Goal: Use online tool/utility: Utilize a website feature to perform a specific function

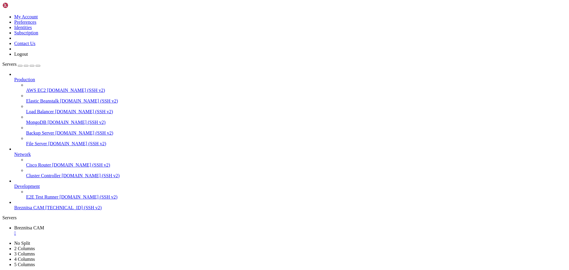
scroll to position [3072, 0]
drag, startPoint x: 5, startPoint y: 492, endPoint x: 216, endPoint y: 547, distance: 217.6
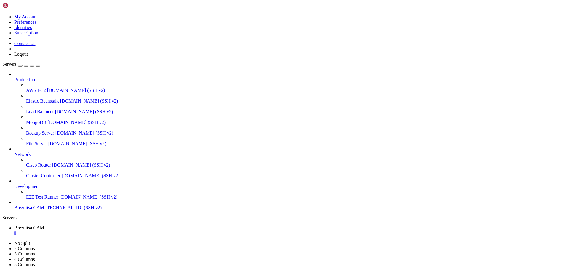
scroll to position [3153, 0]
drag, startPoint x: 238, startPoint y: 547, endPoint x: 214, endPoint y: 550, distance: 23.6
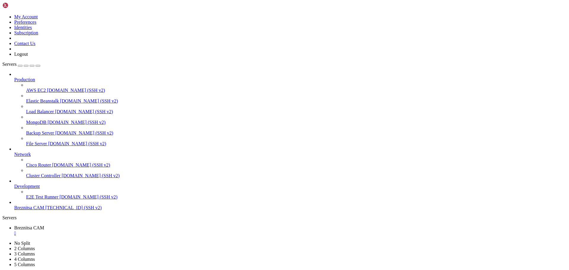
scroll to position [3173, 0]
drag, startPoint x: 217, startPoint y: 550, endPoint x: 208, endPoint y: 543, distance: 10.6
drag, startPoint x: 5, startPoint y: 511, endPoint x: 233, endPoint y: 552, distance: 231.0
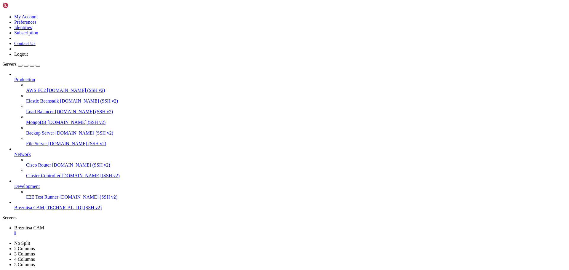
scroll to position [6088, 0]
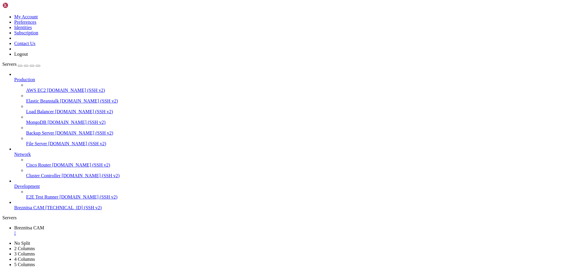
drag, startPoint x: 5, startPoint y: 547, endPoint x: 63, endPoint y: 551, distance: 57.9
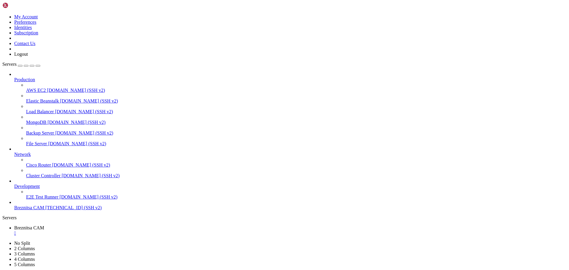
drag, startPoint x: 5, startPoint y: 426, endPoint x: 270, endPoint y: 552, distance: 293.2
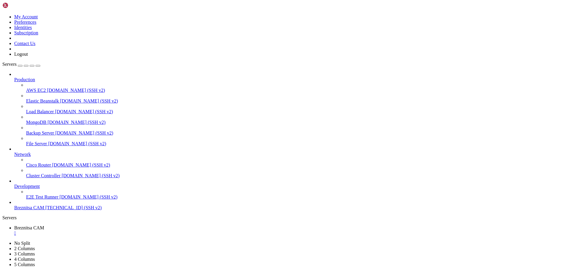
drag, startPoint x: 5, startPoint y: 472, endPoint x: 196, endPoint y: 515, distance: 196.1
drag, startPoint x: 5, startPoint y: 370, endPoint x: 261, endPoint y: 554, distance: 314.6
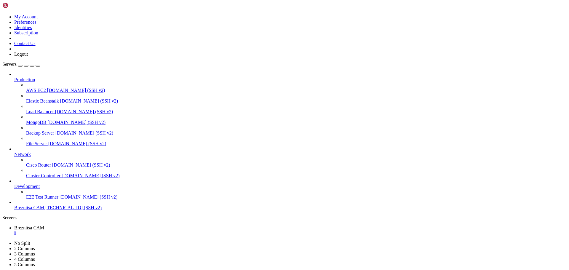
scroll to position [6446, 0]
drag, startPoint x: 222, startPoint y: 557, endPoint x: 204, endPoint y: 556, distance: 18.1
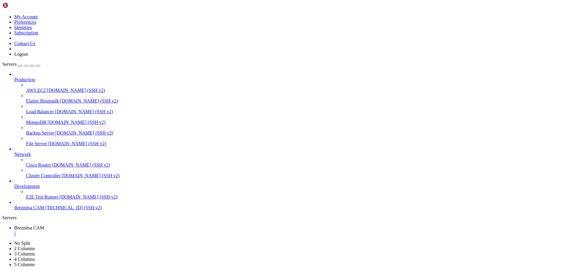
scroll to position [6678, 0]
drag, startPoint x: 280, startPoint y: 554, endPoint x: 260, endPoint y: 552, distance: 20.2
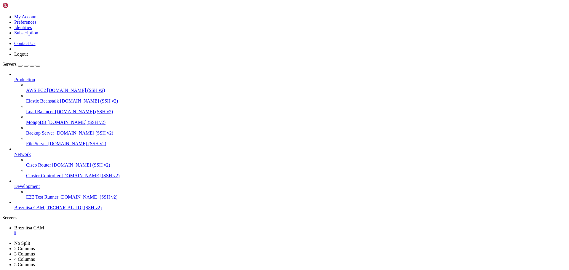
scroll to position [6693, 0]
drag, startPoint x: 6, startPoint y: 542, endPoint x: 83, endPoint y: 550, distance: 77.2
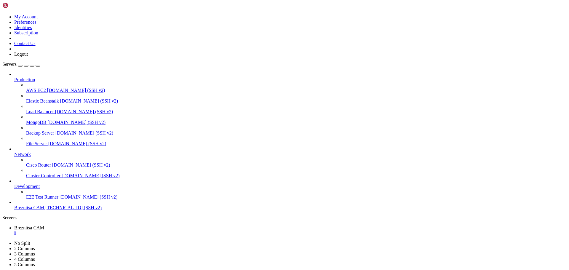
drag, startPoint x: 234, startPoint y: 553, endPoint x: 224, endPoint y: 555, distance: 10.4
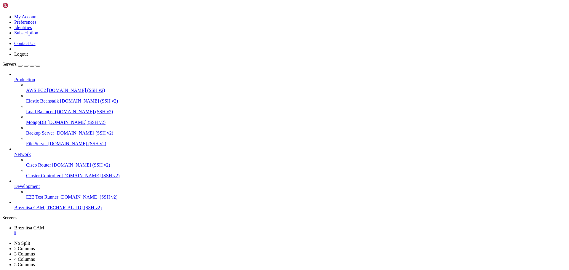
drag, startPoint x: 5, startPoint y: 536, endPoint x: 101, endPoint y: 547, distance: 96.6
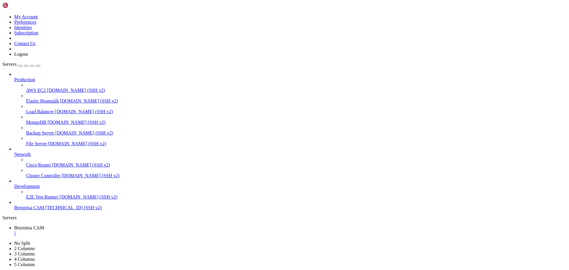
drag, startPoint x: 216, startPoint y: 552, endPoint x: 204, endPoint y: 552, distance: 12.1
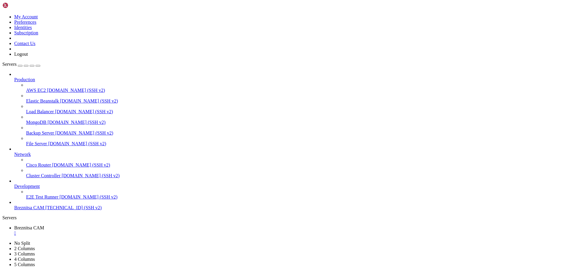
drag, startPoint x: 243, startPoint y: 550, endPoint x: 227, endPoint y: 551, distance: 16.0
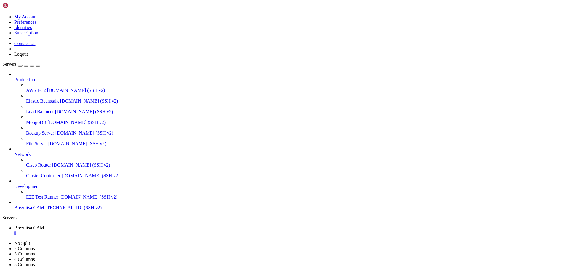
drag, startPoint x: 230, startPoint y: 552, endPoint x: 231, endPoint y: 544, distance: 8.1
drag, startPoint x: 4, startPoint y: 521, endPoint x: 385, endPoint y: 550, distance: 381.4
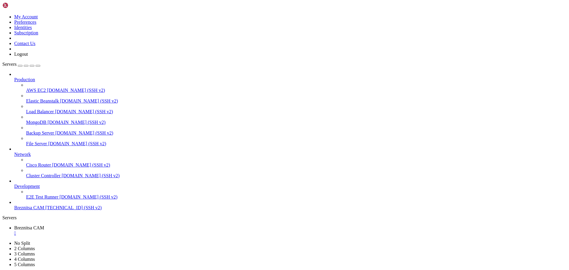
drag, startPoint x: 236, startPoint y: 554, endPoint x: 217, endPoint y: 552, distance: 19.4
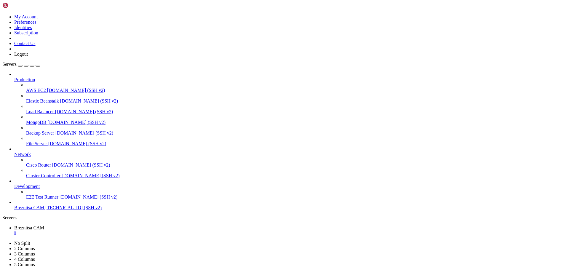
drag, startPoint x: 212, startPoint y: 559, endPoint x: 203, endPoint y: 558, distance: 9.8
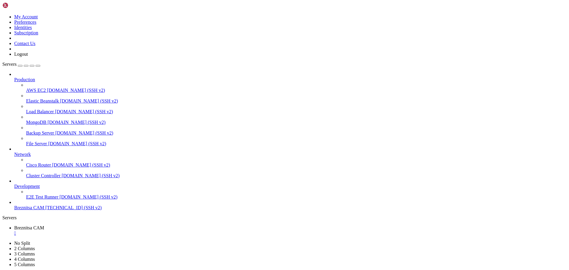
drag, startPoint x: 233, startPoint y: 545, endPoint x: 213, endPoint y: 546, distance: 20.2
drag, startPoint x: 6, startPoint y: 541, endPoint x: 44, endPoint y: 552, distance: 40.0
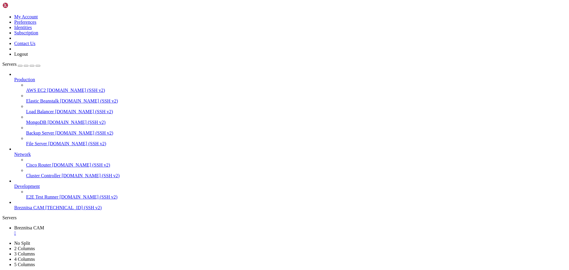
scroll to position [7267, 0]
drag, startPoint x: 212, startPoint y: 549, endPoint x: 210, endPoint y: 554, distance: 5.1
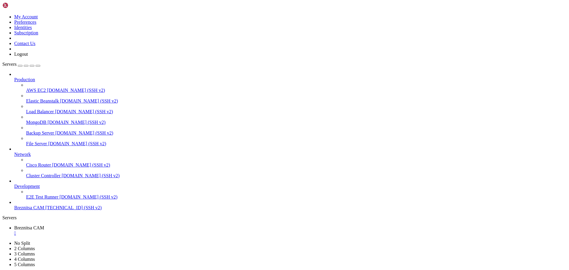
drag, startPoint x: 257, startPoint y: 522, endPoint x: 473, endPoint y: 342, distance: 281.4
drag, startPoint x: 5, startPoint y: 547, endPoint x: 37, endPoint y: 550, distance: 32.2
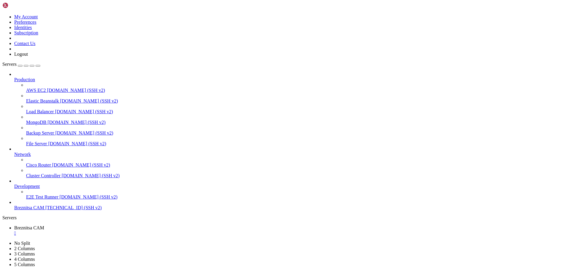
drag, startPoint x: 20, startPoint y: 547, endPoint x: 37, endPoint y: 554, distance: 18.8
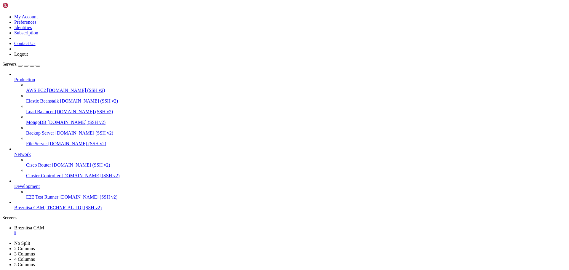
drag, startPoint x: 5, startPoint y: 527, endPoint x: 40, endPoint y: 531, distance: 34.8
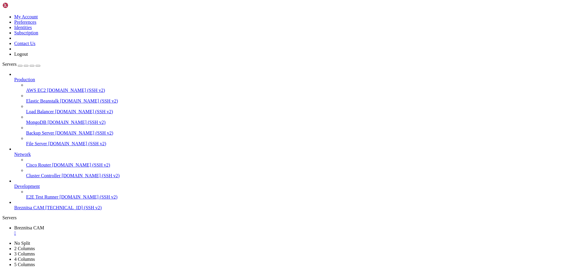
drag, startPoint x: 6, startPoint y: 546, endPoint x: 49, endPoint y: 549, distance: 42.5
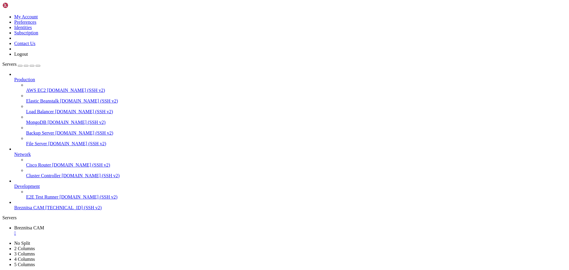
drag, startPoint x: 260, startPoint y: 554, endPoint x: 240, endPoint y: 555, distance: 20.8
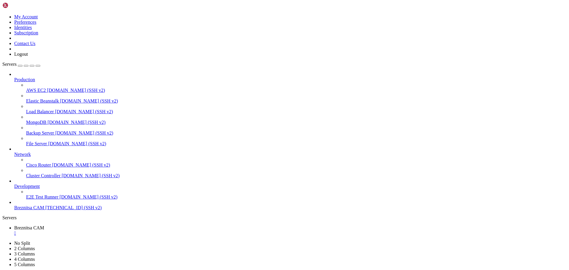
drag, startPoint x: 5, startPoint y: 371, endPoint x: 267, endPoint y: 549, distance: 316.7
drag, startPoint x: 209, startPoint y: 563, endPoint x: 213, endPoint y: 559, distance: 4.8
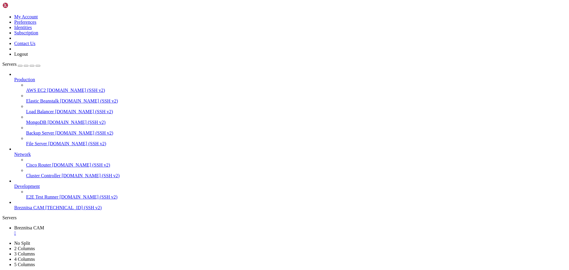
drag, startPoint x: 213, startPoint y: 555, endPoint x: 204, endPoint y: 554, distance: 9.8
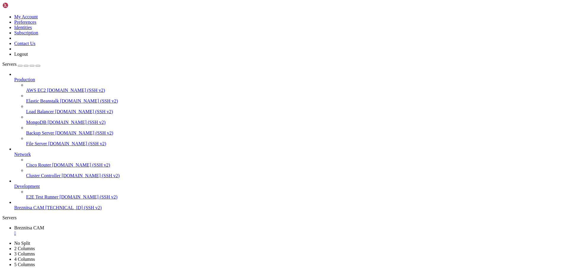
drag, startPoint x: 5, startPoint y: 359, endPoint x: 265, endPoint y: 550, distance: 322.5
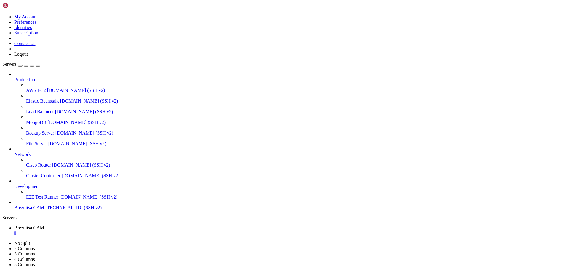
drag, startPoint x: 250, startPoint y: 554, endPoint x: 225, endPoint y: 553, distance: 25.2
drag, startPoint x: 5, startPoint y: 542, endPoint x: 226, endPoint y: 552, distance: 220.7
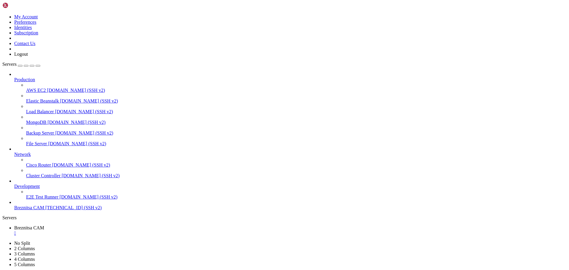
scroll to position [7740, 0]
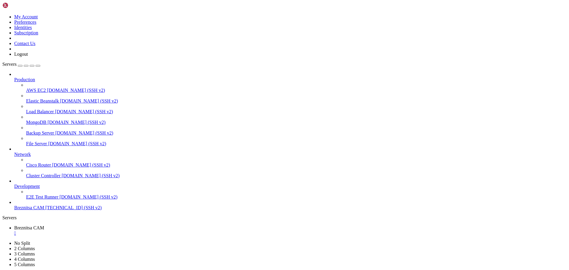
scroll to position [7781, 0]
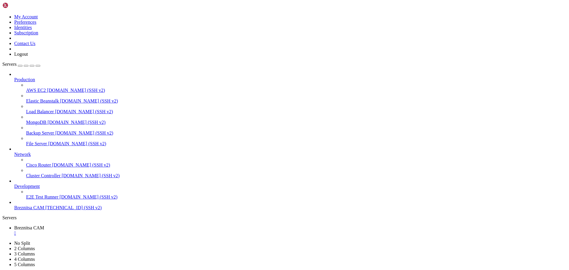
scroll to position [7836, 0]
drag, startPoint x: 5, startPoint y: 502, endPoint x: 122, endPoint y: 546, distance: 125.1
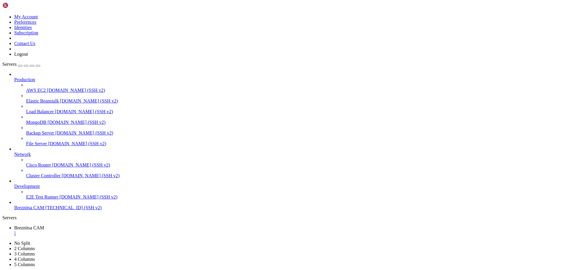
scroll to position [7901, 0]
drag, startPoint x: 4, startPoint y: 501, endPoint x: 40, endPoint y: 546, distance: 57.2
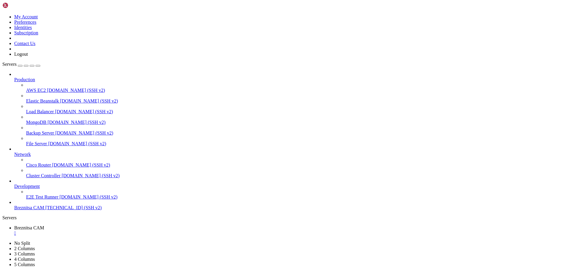
scroll to position [7917, 0]
drag, startPoint x: 216, startPoint y: 554, endPoint x: 197, endPoint y: 556, distance: 19.0
drag, startPoint x: 5, startPoint y: 516, endPoint x: 442, endPoint y: 550, distance: 438.2
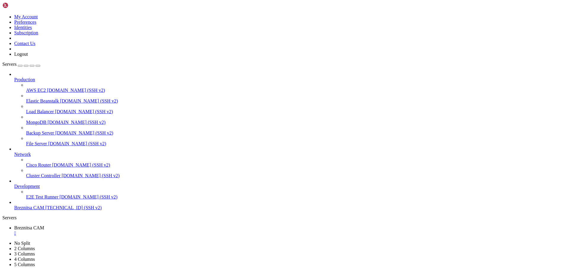
drag, startPoint x: 6, startPoint y: 502, endPoint x: 40, endPoint y: 545, distance: 54.8
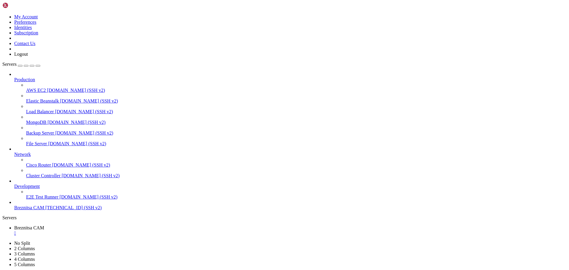
drag, startPoint x: 5, startPoint y: 503, endPoint x: 103, endPoint y: 544, distance: 106.2
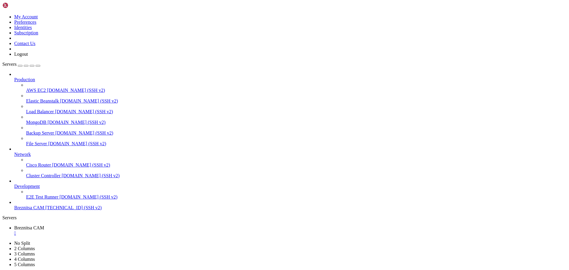
drag, startPoint x: 220, startPoint y: 557, endPoint x: 200, endPoint y: 553, distance: 20.3
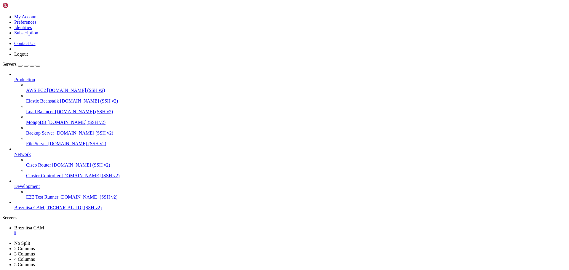
drag, startPoint x: 5, startPoint y: 416, endPoint x: 266, endPoint y: 550, distance: 293.5
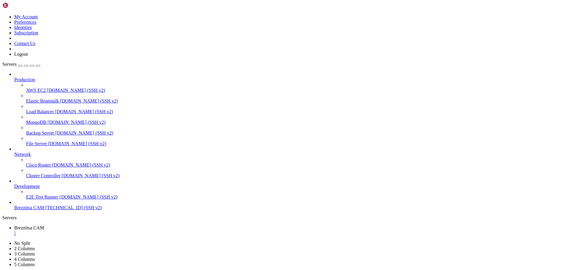
drag, startPoint x: 6, startPoint y: 502, endPoint x: 46, endPoint y: 545, distance: 59.1
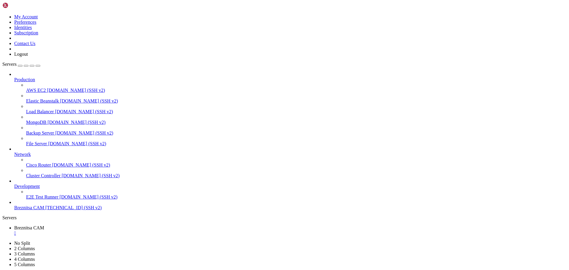
drag, startPoint x: 5, startPoint y: 501, endPoint x: 77, endPoint y: 546, distance: 84.4
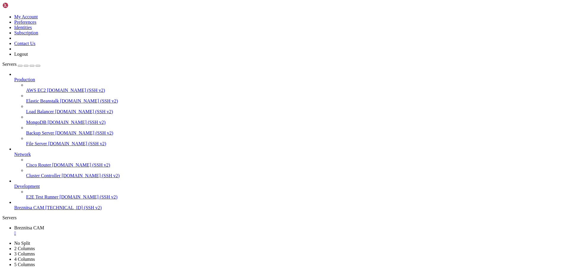
drag, startPoint x: 4, startPoint y: 502, endPoint x: 49, endPoint y: 546, distance: 62.4
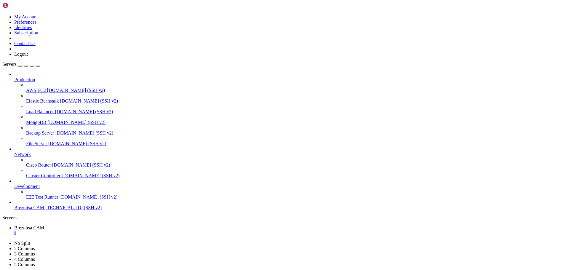
drag, startPoint x: 210, startPoint y: 550, endPoint x: 202, endPoint y: 552, distance: 8.0
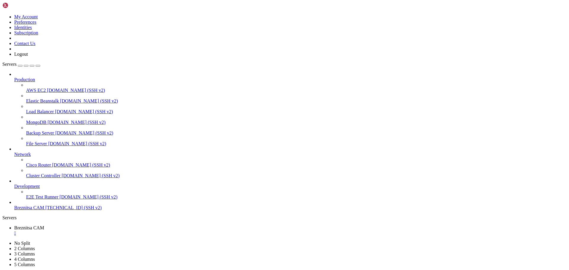
drag, startPoint x: 4, startPoint y: 350, endPoint x: 265, endPoint y: 550, distance: 328.7
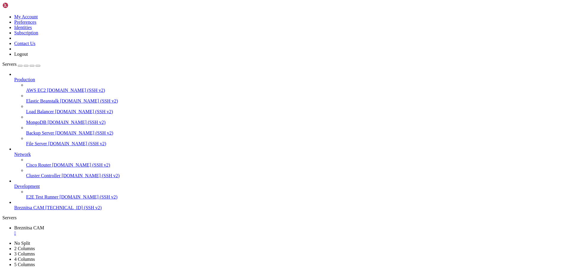
drag, startPoint x: 6, startPoint y: 501, endPoint x: 188, endPoint y: 531, distance: 184.7
drag, startPoint x: 5, startPoint y: 495, endPoint x: 93, endPoint y: 544, distance: 100.8
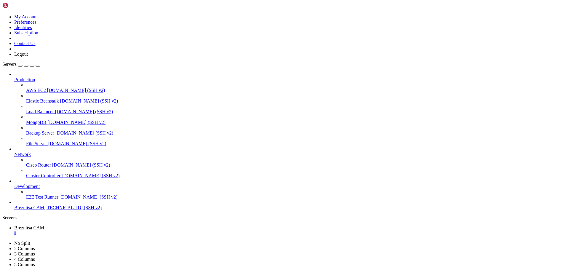
drag, startPoint x: 220, startPoint y: 552, endPoint x: 184, endPoint y: 544, distance: 37.6
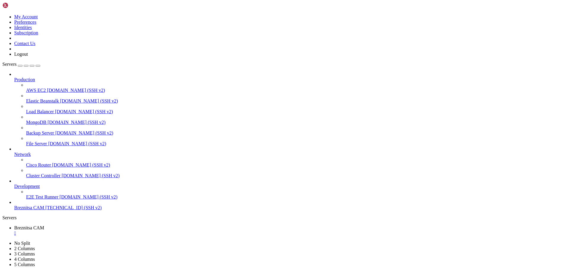
drag, startPoint x: 243, startPoint y: 555, endPoint x: 221, endPoint y: 544, distance: 24.0
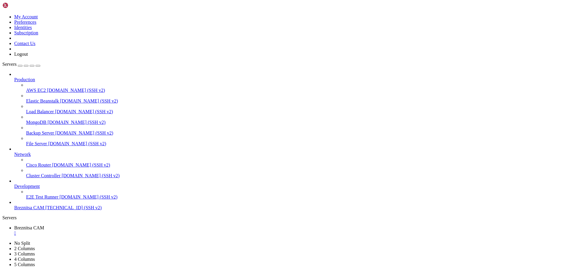
scroll to position [9387, 0]
drag, startPoint x: 233, startPoint y: 548, endPoint x: 205, endPoint y: 550, distance: 27.6
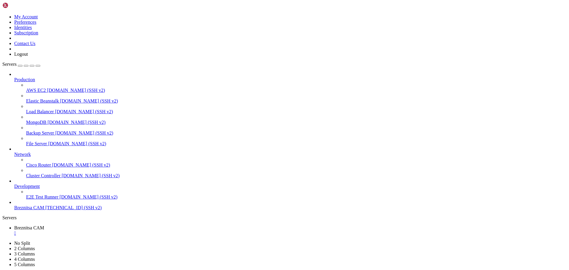
scroll to position [9427, 0]
drag, startPoint x: 5, startPoint y: 421, endPoint x: 248, endPoint y: 505, distance: 257.2
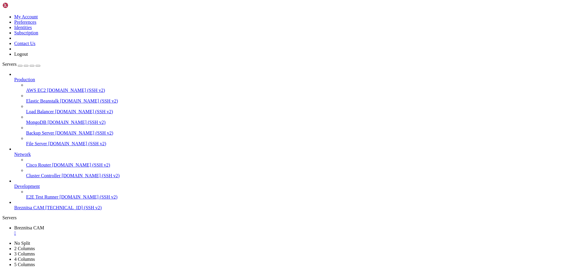
drag, startPoint x: 258, startPoint y: 545, endPoint x: 231, endPoint y: 555, distance: 28.5
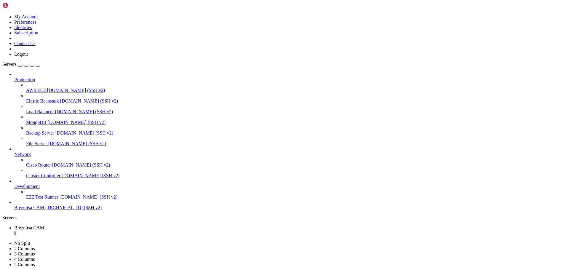
drag, startPoint x: 5, startPoint y: 517, endPoint x: 279, endPoint y: 553, distance: 276.8
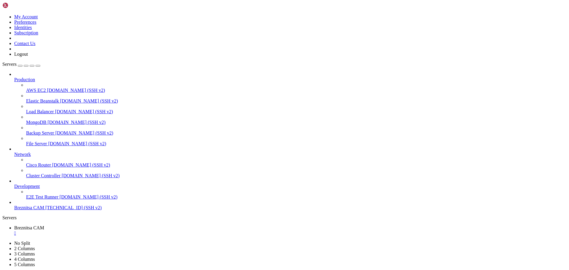
drag, startPoint x: 237, startPoint y: 552, endPoint x: 206, endPoint y: 551, distance: 31.1
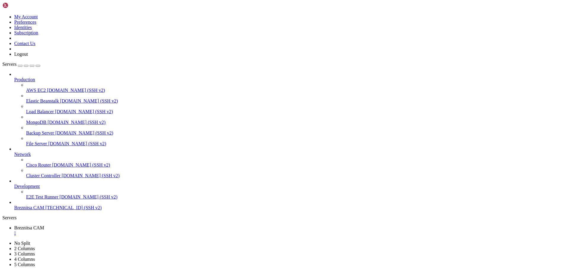
drag, startPoint x: 258, startPoint y: 558, endPoint x: 223, endPoint y: 555, distance: 35.6
drag, startPoint x: 4, startPoint y: 540, endPoint x: 61, endPoint y: 552, distance: 57.7
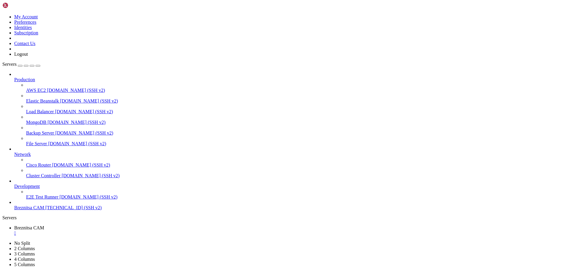
scroll to position [9689, 0]
drag, startPoint x: 4, startPoint y: 346, endPoint x: 105, endPoint y: 548, distance: 225.5
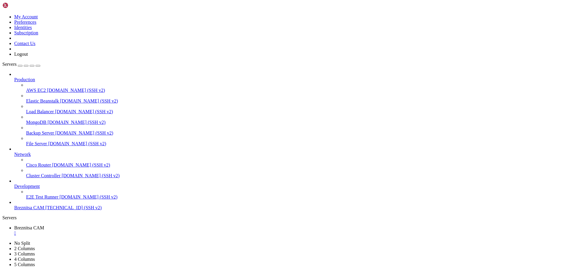
scroll to position [9921, 0]
drag, startPoint x: 230, startPoint y: 548, endPoint x: 186, endPoint y: 520, distance: 52.3
drag, startPoint x: 241, startPoint y: 549, endPoint x: 212, endPoint y: 555, distance: 30.7
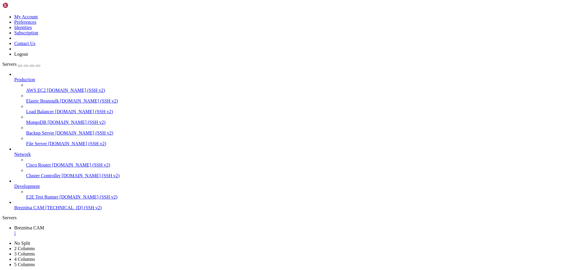
drag, startPoint x: 5, startPoint y: 405, endPoint x: 225, endPoint y: 554, distance: 265.7
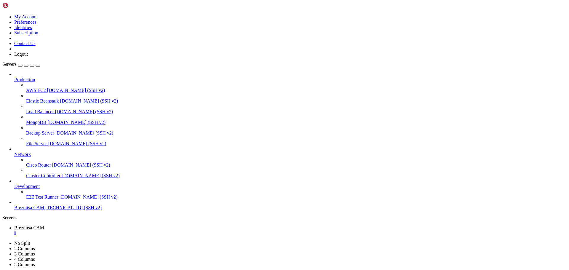
drag, startPoint x: 237, startPoint y: 548, endPoint x: 215, endPoint y: 551, distance: 22.7
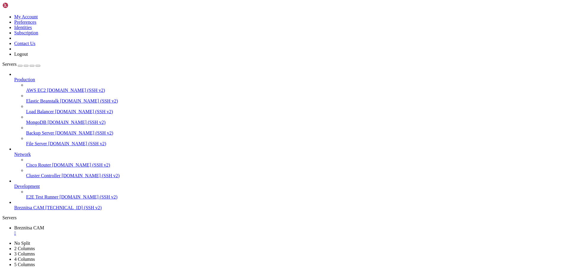
drag, startPoint x: 205, startPoint y: 555, endPoint x: 195, endPoint y: 553, distance: 9.6
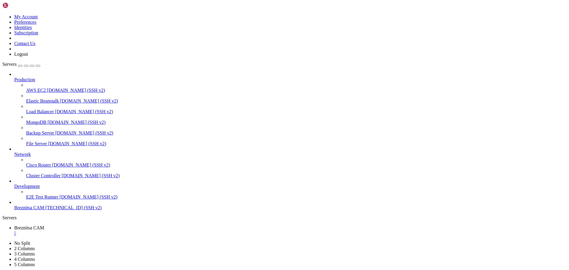
drag, startPoint x: 230, startPoint y: 552, endPoint x: 224, endPoint y: 552, distance: 6.2
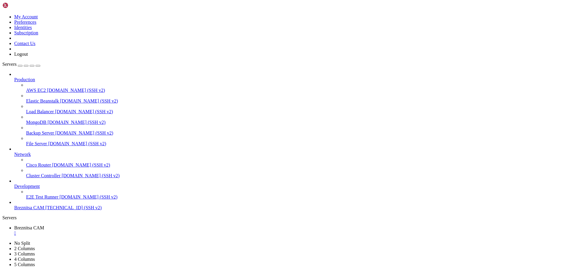
scroll to position [10560, 0]
drag, startPoint x: 5, startPoint y: 531, endPoint x: 259, endPoint y: 551, distance: 255.3
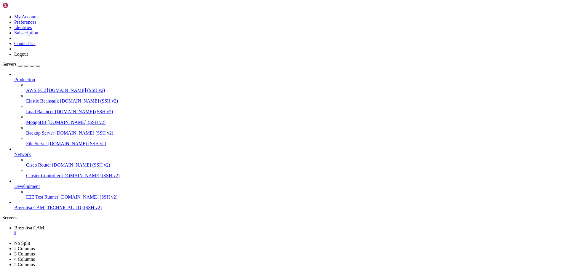
scroll to position [10576, 0]
drag, startPoint x: 245, startPoint y: 552, endPoint x: 204, endPoint y: 553, distance: 40.9
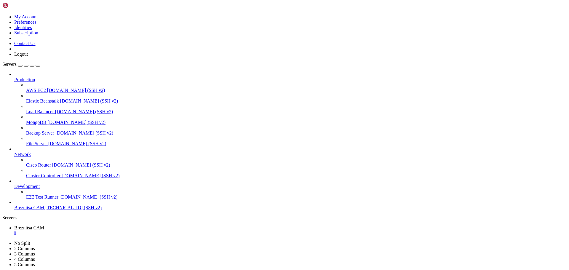
drag, startPoint x: 238, startPoint y: 556, endPoint x: 206, endPoint y: 552, distance: 32.0
drag, startPoint x: 5, startPoint y: 540, endPoint x: 31, endPoint y: 552, distance: 28.5
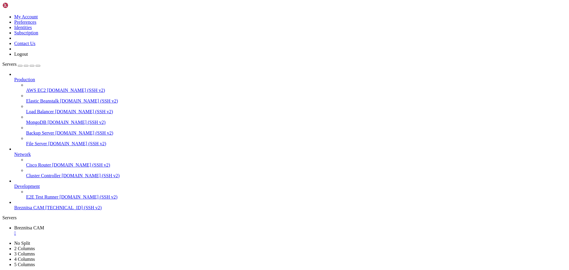
scroll to position [10596, 0]
drag, startPoint x: 206, startPoint y: 552, endPoint x: 245, endPoint y: 555, distance: 38.3
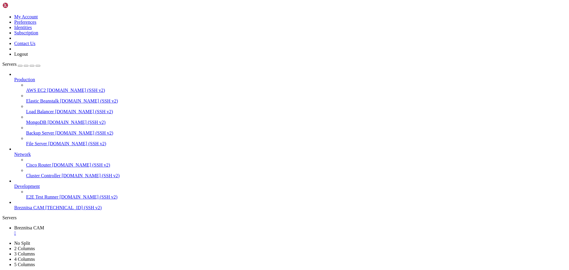
drag, startPoint x: 5, startPoint y: 522, endPoint x: 492, endPoint y: 551, distance: 487.5
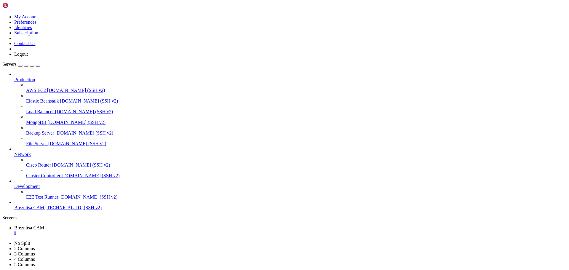
drag, startPoint x: 229, startPoint y: 554, endPoint x: 208, endPoint y: 555, distance: 21.6
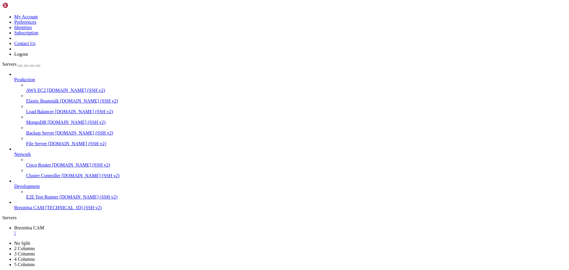
drag, startPoint x: 4, startPoint y: 542, endPoint x: 182, endPoint y: 551, distance: 178.6
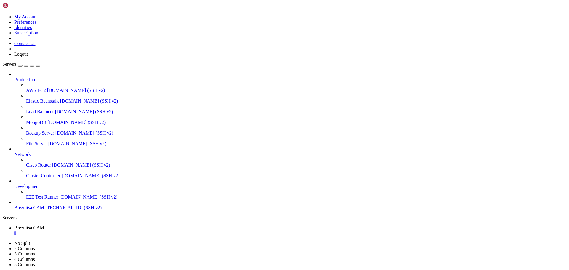
drag, startPoint x: 5, startPoint y: 541, endPoint x: 213, endPoint y: 553, distance: 208.3
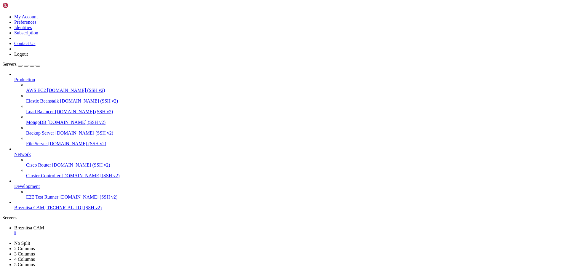
drag, startPoint x: 222, startPoint y: 552, endPoint x: 243, endPoint y: 559, distance: 21.9
drag, startPoint x: 241, startPoint y: 555, endPoint x: 219, endPoint y: 555, distance: 21.9
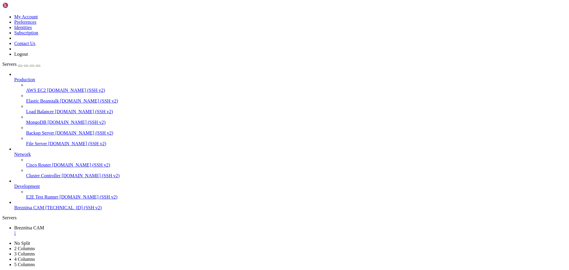
drag, startPoint x: 222, startPoint y: 562, endPoint x: 222, endPoint y: 559, distance: 3.3
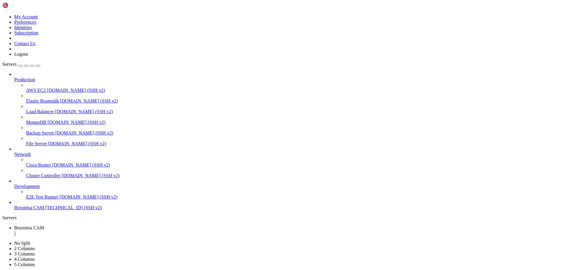
drag, startPoint x: 216, startPoint y: 556, endPoint x: 203, endPoint y: 553, distance: 13.4
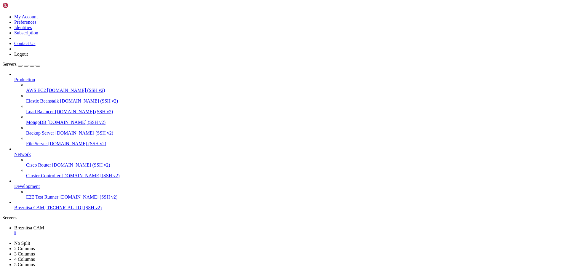
drag, startPoint x: 5, startPoint y: 526, endPoint x: 464, endPoint y: 555, distance: 459.5
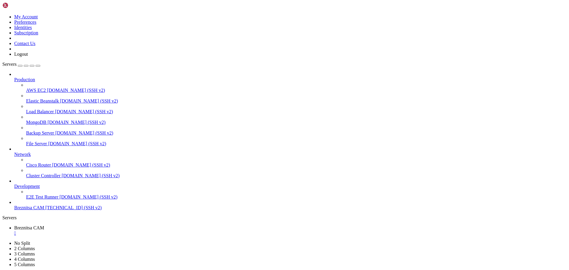
drag, startPoint x: 5, startPoint y: 411, endPoint x: 440, endPoint y: 435, distance: 435.8
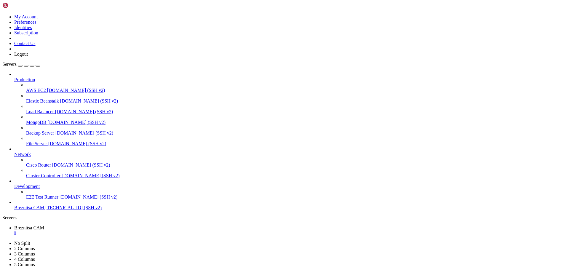
drag, startPoint x: 233, startPoint y: 548, endPoint x: 208, endPoint y: 546, distance: 24.7
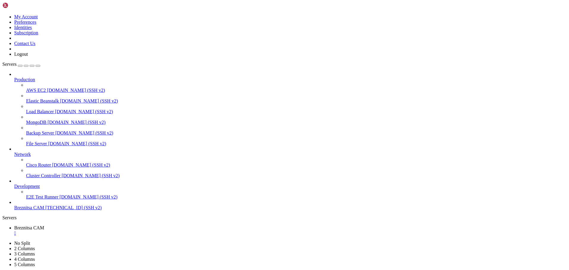
drag, startPoint x: 5, startPoint y: 542, endPoint x: 274, endPoint y: 553, distance: 269.2
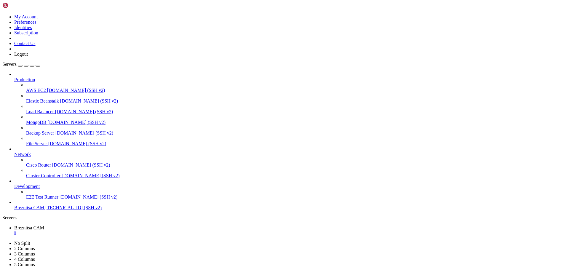
drag, startPoint x: 268, startPoint y: 553, endPoint x: 240, endPoint y: 531, distance: 35.3
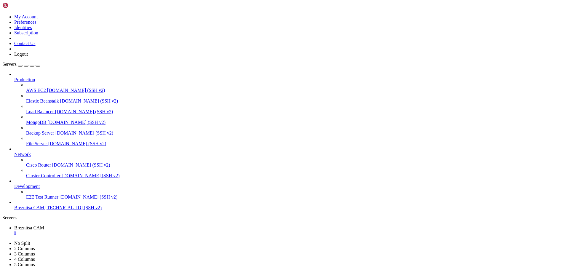
scroll to position [146672, 0]
drag, startPoint x: 67, startPoint y: 547, endPoint x: 106, endPoint y: 547, distance: 39.7
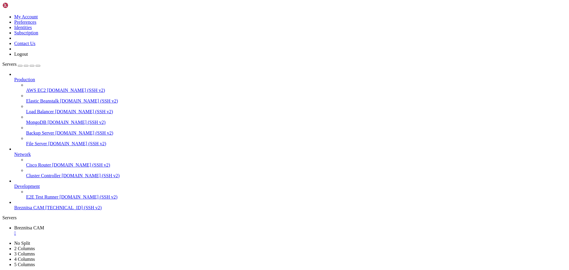
drag, startPoint x: 212, startPoint y: 556, endPoint x: 285, endPoint y: 557, distance: 73.8
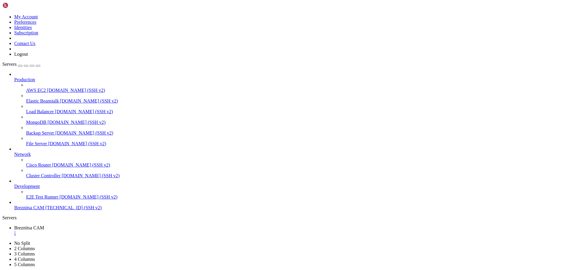
drag, startPoint x: 4, startPoint y: 369, endPoint x: 297, endPoint y: 546, distance: 342.5
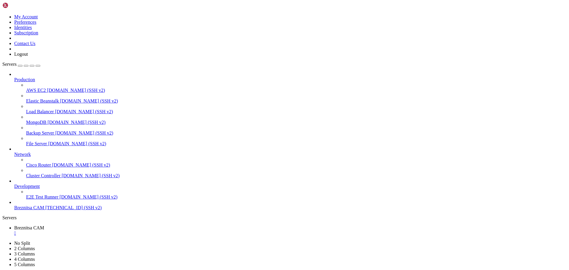
drag, startPoint x: 81, startPoint y: 520, endPoint x: 267, endPoint y: 523, distance: 186.7
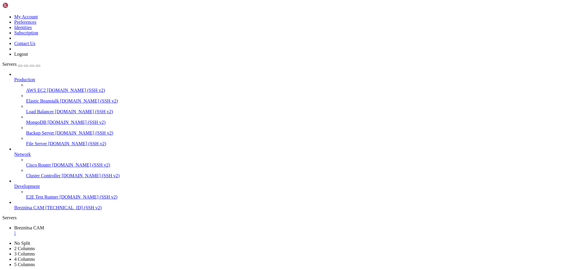
drag, startPoint x: 238, startPoint y: 511, endPoint x: 265, endPoint y: 511, distance: 27.8
drag, startPoint x: 65, startPoint y: 482, endPoint x: 227, endPoint y: 483, distance: 161.4
drag, startPoint x: 74, startPoint y: 435, endPoint x: 279, endPoint y: 435, distance: 204.7
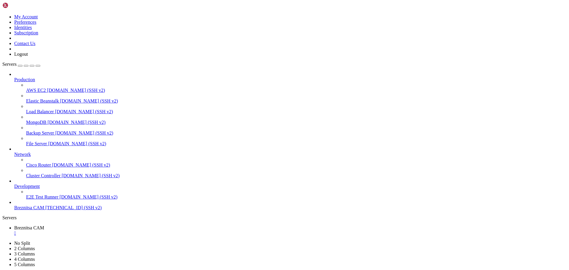
drag, startPoint x: 126, startPoint y: 393, endPoint x: 290, endPoint y: 389, distance: 164.2
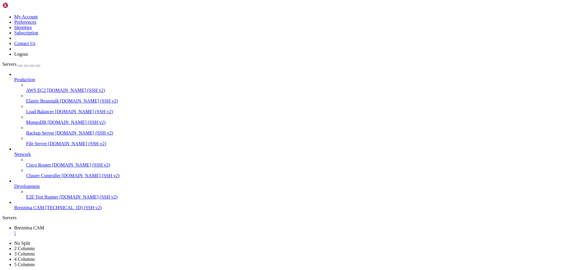
scroll to position [184643, 0]
drag, startPoint x: 215, startPoint y: 556, endPoint x: 198, endPoint y: 556, distance: 17.2
drag, startPoint x: 5, startPoint y: 441, endPoint x: 430, endPoint y: 552, distance: 439.2
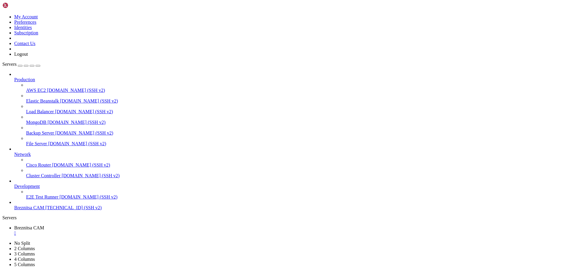
drag, startPoint x: 212, startPoint y: 552, endPoint x: 199, endPoint y: 553, distance: 13.1
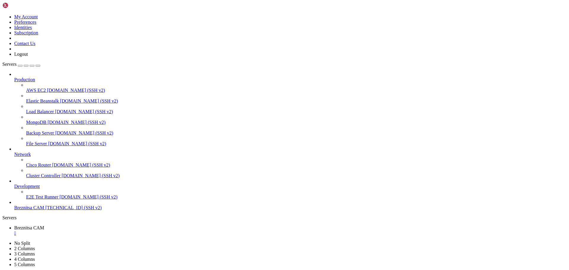
drag, startPoint x: 4, startPoint y: 518, endPoint x: 105, endPoint y: 518, distance: 101.0
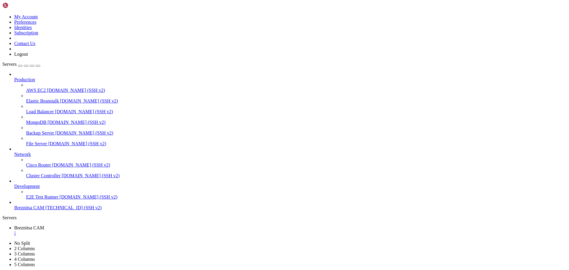
drag, startPoint x: 104, startPoint y: 516, endPoint x: 5, endPoint y: 515, distance: 98.4
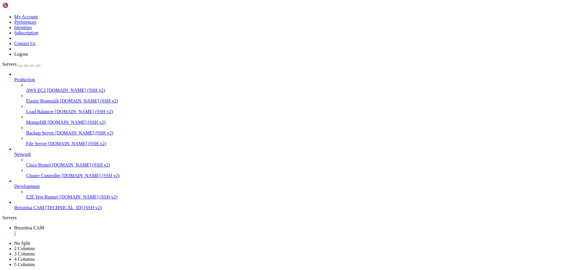
scroll to position [203306, 0]
drag, startPoint x: 253, startPoint y: 554, endPoint x: 215, endPoint y: 552, distance: 38.0
drag, startPoint x: 4, startPoint y: 541, endPoint x: 239, endPoint y: 550, distance: 234.8
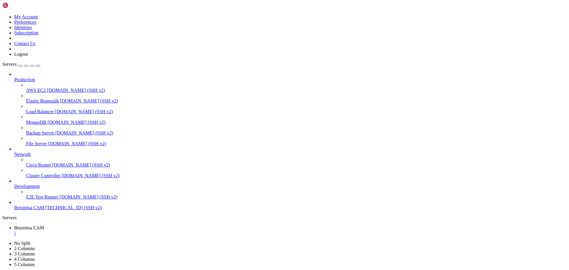
drag, startPoint x: 263, startPoint y: 557, endPoint x: 234, endPoint y: 553, distance: 28.7
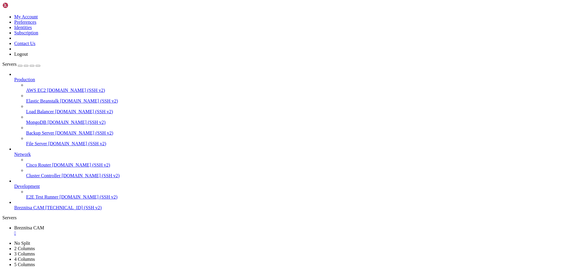
drag, startPoint x: 233, startPoint y: 555, endPoint x: 216, endPoint y: 556, distance: 17.2
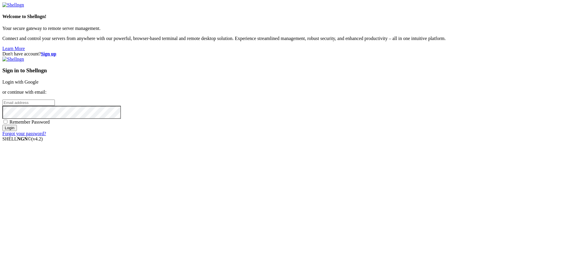
click at [409, 136] on div "Sign in to Shellngn Login with Google or continue with email: Remember Password…" at bounding box center [284, 97] width 564 height 80
click at [39, 84] on link "Login with Google" at bounding box center [20, 81] width 36 height 5
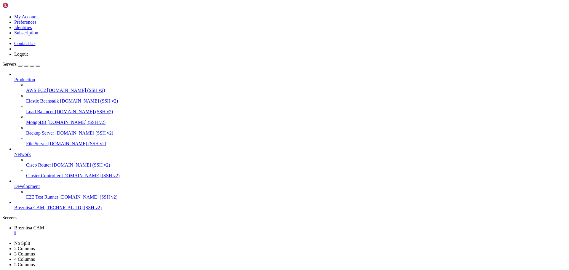
scroll to position [203654, 0]
drag, startPoint x: 122, startPoint y: 513, endPoint x: 183, endPoint y: 514, distance: 61.3
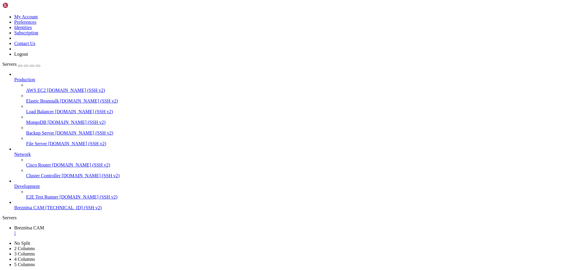
drag, startPoint x: 137, startPoint y: 522, endPoint x: 201, endPoint y: 521, distance: 64.9
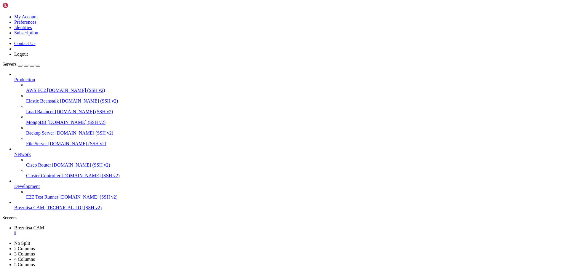
scroll to position [204173, 0]
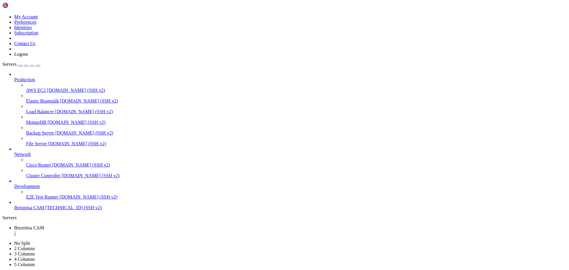
drag, startPoint x: 217, startPoint y: 547, endPoint x: 209, endPoint y: 548, distance: 8.4
drag, startPoint x: 201, startPoint y: 557, endPoint x: 286, endPoint y: 554, distance: 84.5
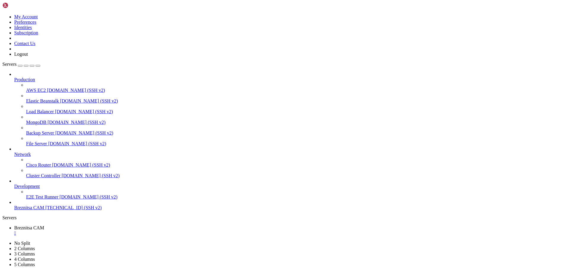
scroll to position [204429, 0]
drag, startPoint x: 6, startPoint y: 550, endPoint x: 390, endPoint y: 553, distance: 384.8
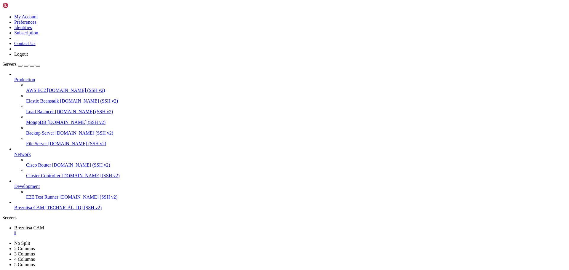
scroll to position [204440, 0]
drag, startPoint x: 234, startPoint y: 552, endPoint x: 217, endPoint y: 551, distance: 17.2
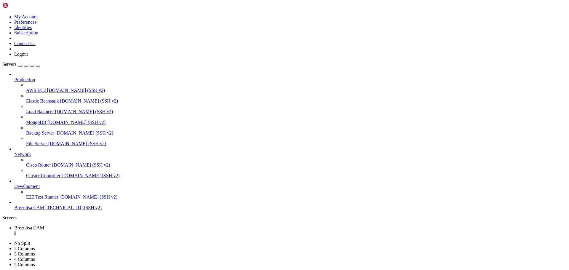
scroll to position [204490, 0]
drag, startPoint x: 5, startPoint y: 505, endPoint x: 293, endPoint y: 550, distance: 292.0
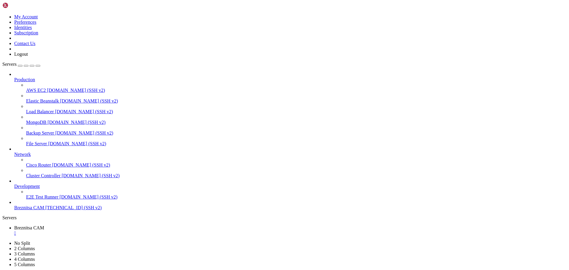
scroll to position [204505, 0]
drag, startPoint x: 226, startPoint y: 555, endPoint x: 204, endPoint y: 552, distance: 22.3
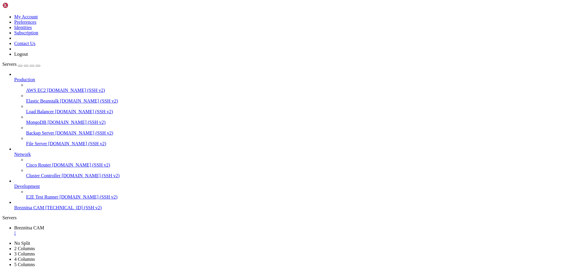
drag, startPoint x: 215, startPoint y: 553, endPoint x: 203, endPoint y: 553, distance: 12.7
drag, startPoint x: 5, startPoint y: 542, endPoint x: 226, endPoint y: 551, distance: 220.6
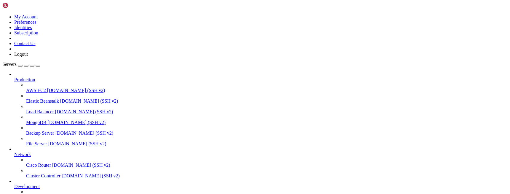
scroll to position [204611, 0]
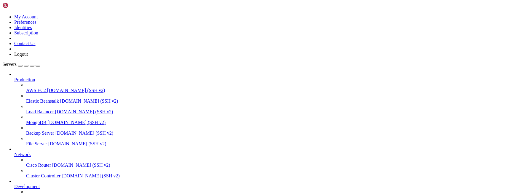
drag, startPoint x: 100, startPoint y: 480, endPoint x: 91, endPoint y: 480, distance: 8.3
drag, startPoint x: 104, startPoint y: 476, endPoint x: 88, endPoint y: 479, distance: 15.6
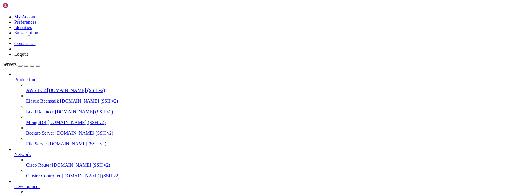
drag, startPoint x: 4, startPoint y: 364, endPoint x: 81, endPoint y: 483, distance: 141.6
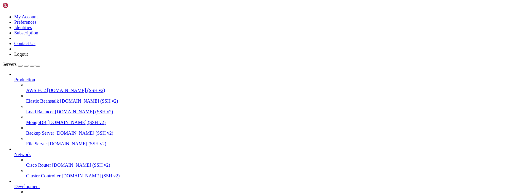
drag, startPoint x: 124, startPoint y: 474, endPoint x: 104, endPoint y: 471, distance: 20.0
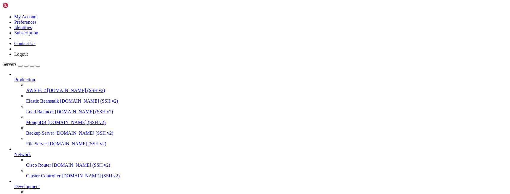
scroll to position [205004, 0]
drag, startPoint x: 107, startPoint y: 475, endPoint x: 100, endPoint y: 476, distance: 7.2
drag, startPoint x: 6, startPoint y: 400, endPoint x: 320, endPoint y: 462, distance: 320.2
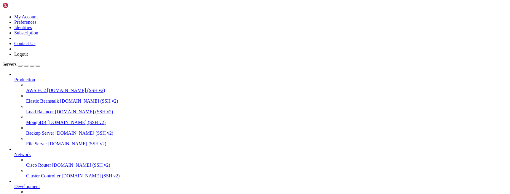
scroll to position [205009, 0]
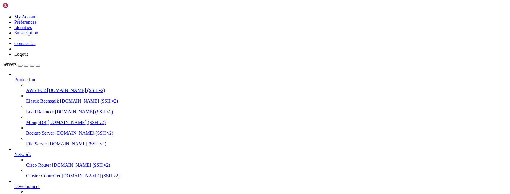
drag, startPoint x: 102, startPoint y: 477, endPoint x: 85, endPoint y: 476, distance: 17.8
drag, startPoint x: 5, startPoint y: 435, endPoint x: 198, endPoint y: 468, distance: 195.5
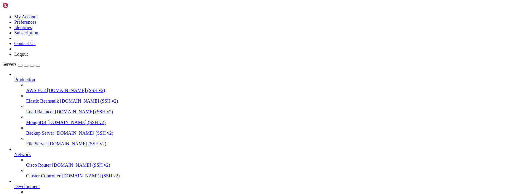
drag, startPoint x: 101, startPoint y: 472, endPoint x: 83, endPoint y: 473, distance: 18.1
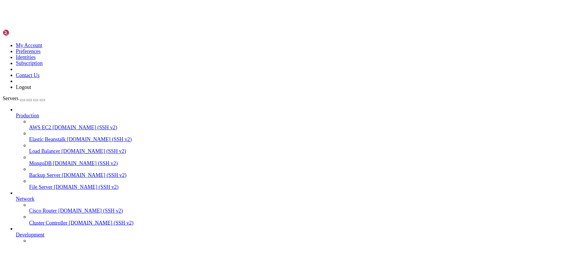
scroll to position [205086, 0]
